Goal: Task Accomplishment & Management: Manage account settings

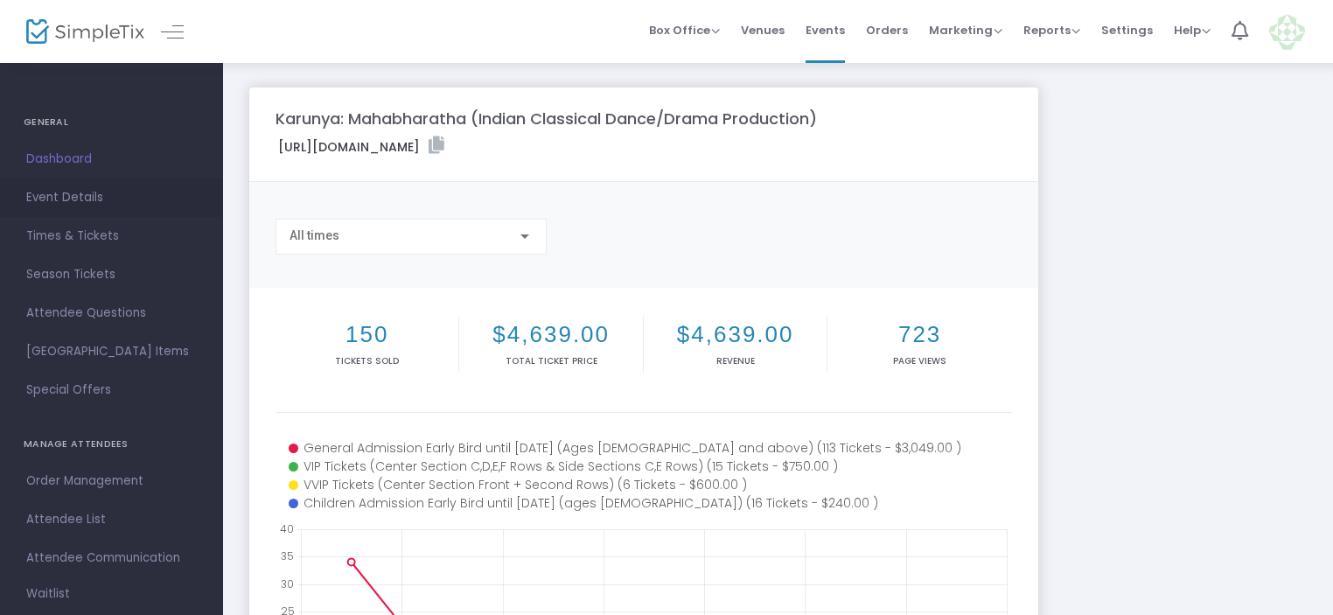
click at [66, 195] on span "Event Details" at bounding box center [111, 197] width 171 height 23
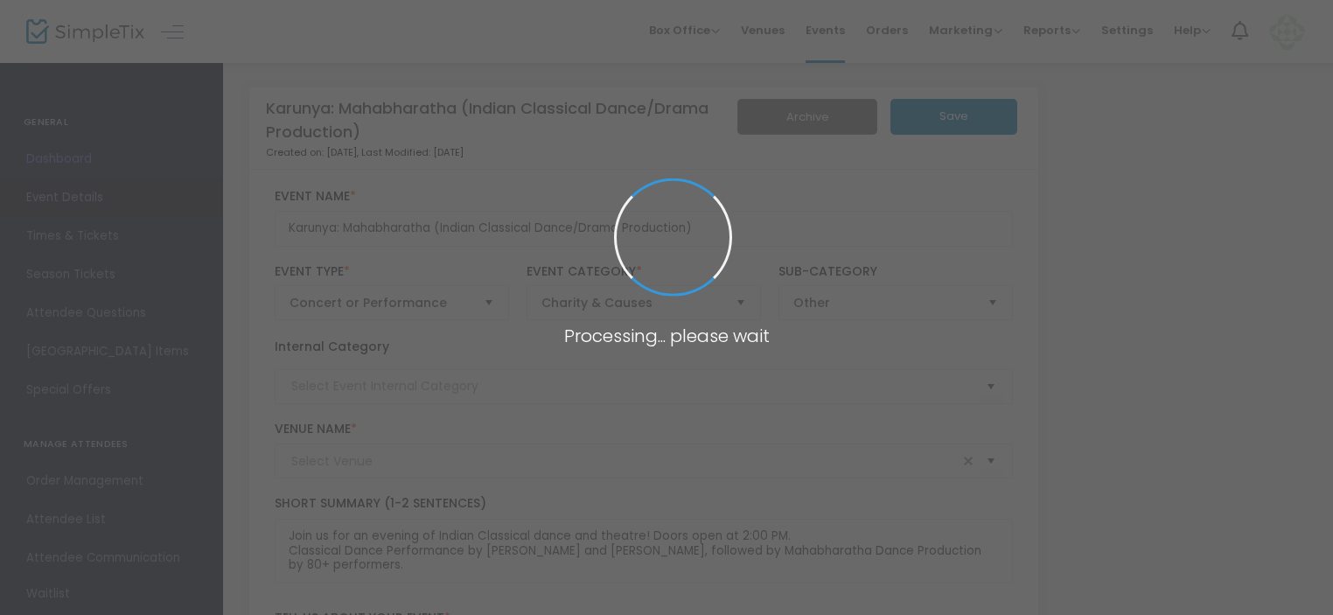
type input "[PERSON_NAME][GEOGRAPHIC_DATA] ([GEOGRAPHIC_DATA])"
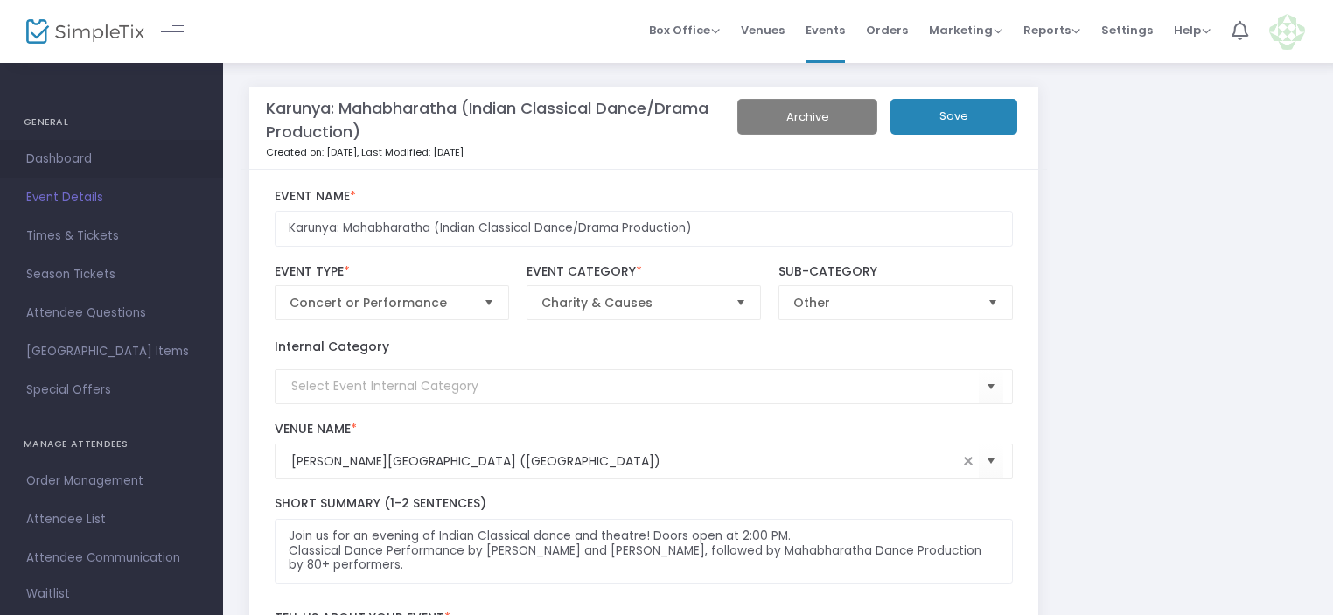
click at [66, 151] on span "Dashboard" at bounding box center [111, 159] width 171 height 23
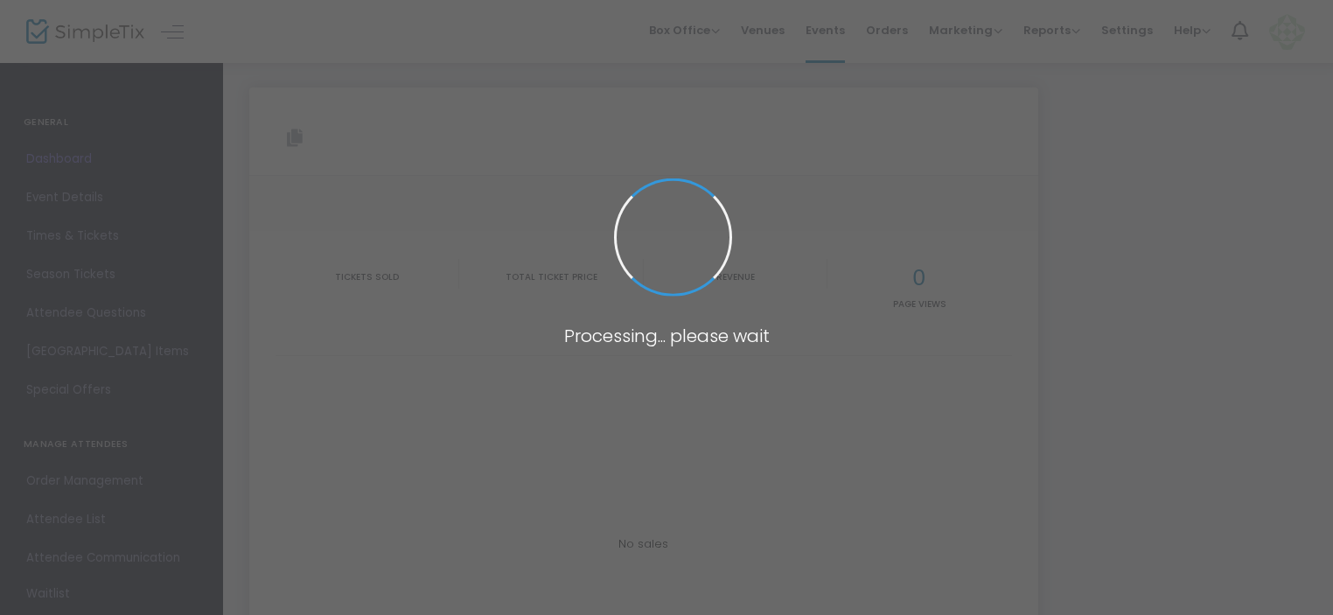
type input "[URL][DOMAIN_NAME]"
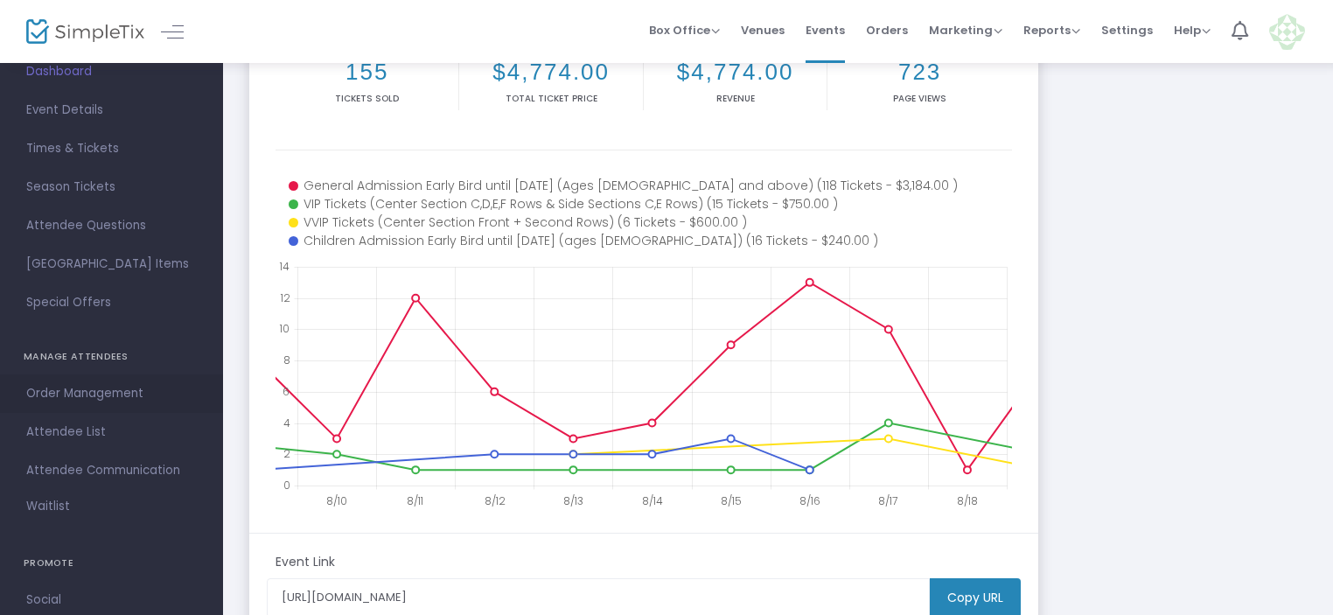
scroll to position [175, 0]
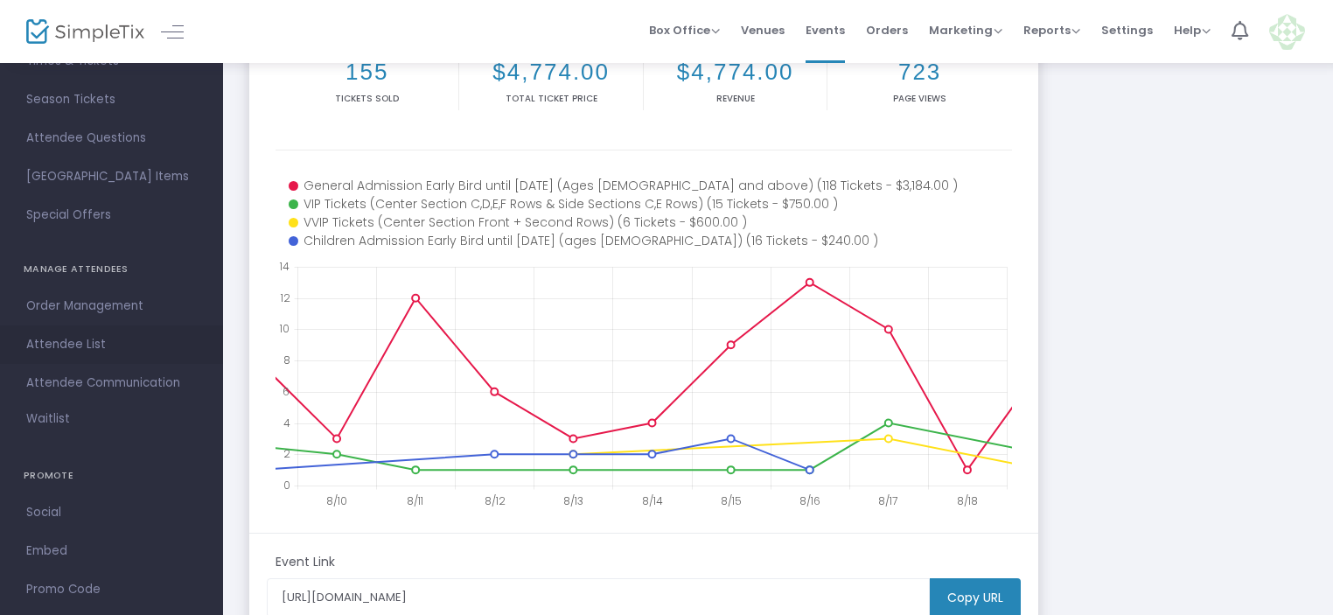
click at [76, 342] on span "Attendee List" at bounding box center [111, 344] width 171 height 23
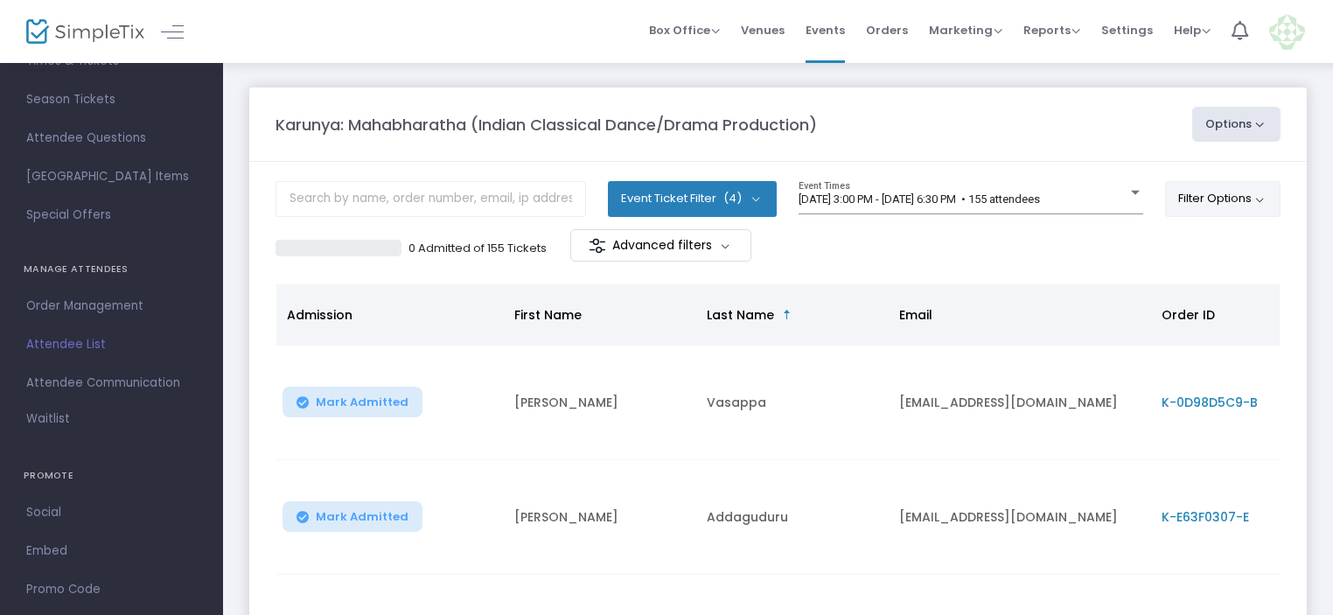
click at [1241, 199] on button "Filter Options" at bounding box center [1223, 198] width 116 height 35
click at [1251, 119] on button "Options" at bounding box center [1236, 124] width 89 height 35
click at [1137, 178] on li "Export List" at bounding box center [1188, 176] width 161 height 34
radio input "false"
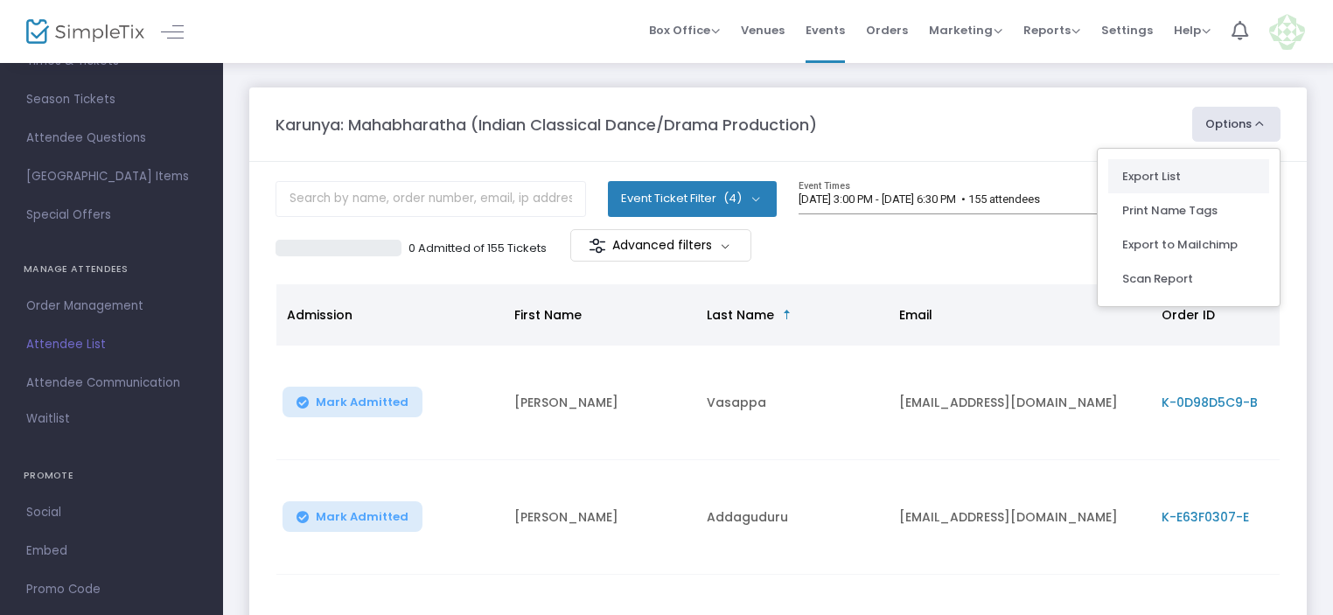
radio input "true"
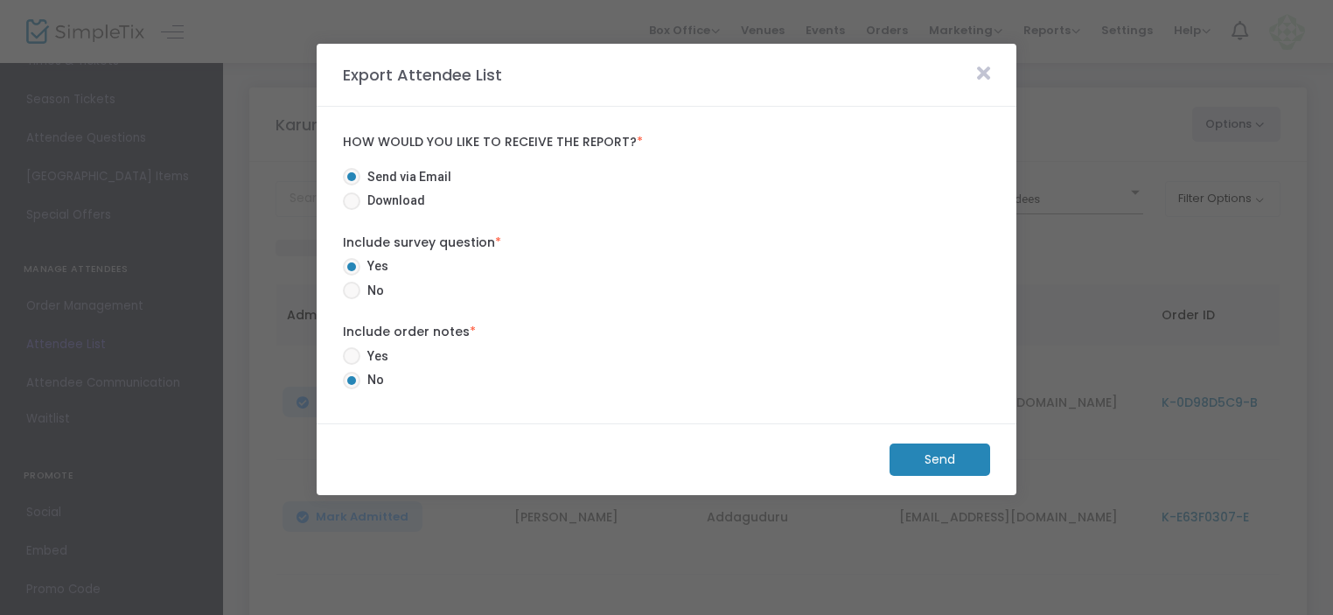
click at [955, 448] on m-button "Send" at bounding box center [939, 459] width 101 height 32
